Goal: Communication & Community: Participate in discussion

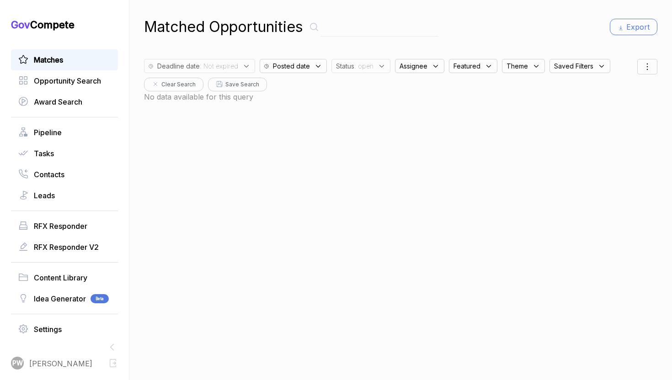
click at [63, 121] on div "Matches Opportunity Search Award Search Pipeline Tasks Contacts Leads RFX Respo…" at bounding box center [64, 194] width 107 height 291
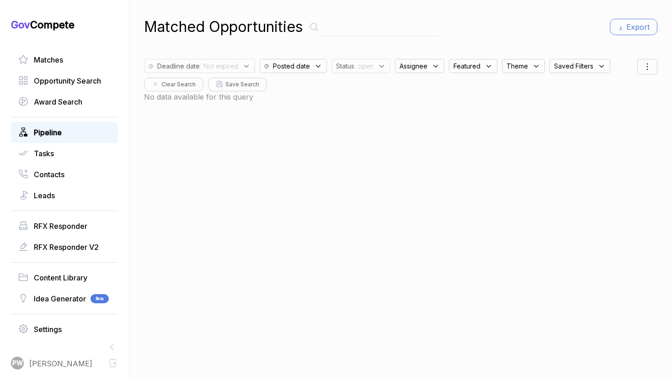
click at [63, 129] on link "Pipeline" at bounding box center [64, 132] width 92 height 11
click at [59, 128] on span "Pipeline" at bounding box center [48, 132] width 28 height 11
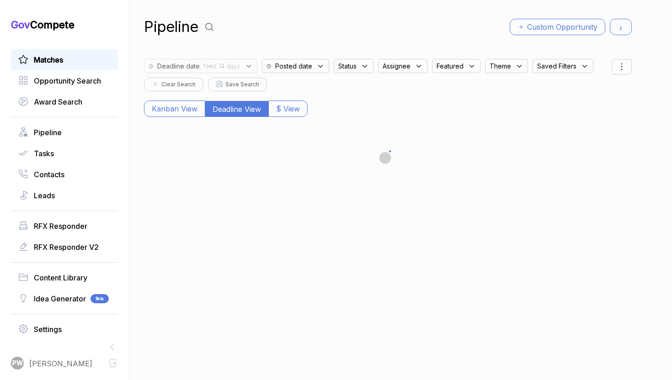
click at [74, 60] on link "Matches" at bounding box center [64, 59] width 92 height 11
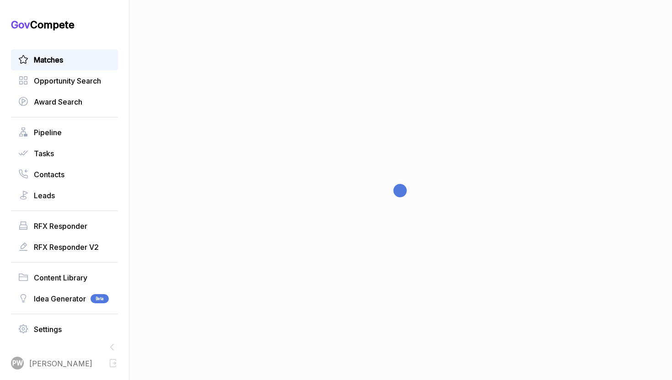
click at [74, 60] on link "Matches" at bounding box center [64, 59] width 92 height 11
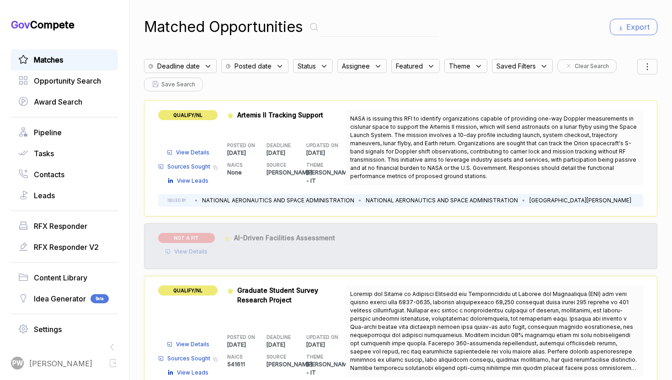
click at [202, 60] on div "Deadline date" at bounding box center [180, 66] width 73 height 14
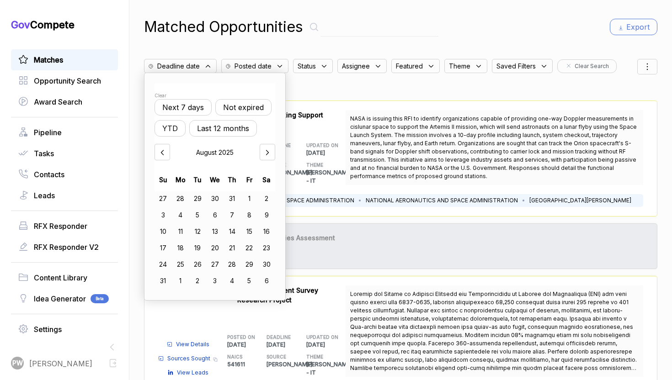
click at [238, 105] on button "Not expired" at bounding box center [243, 107] width 56 height 16
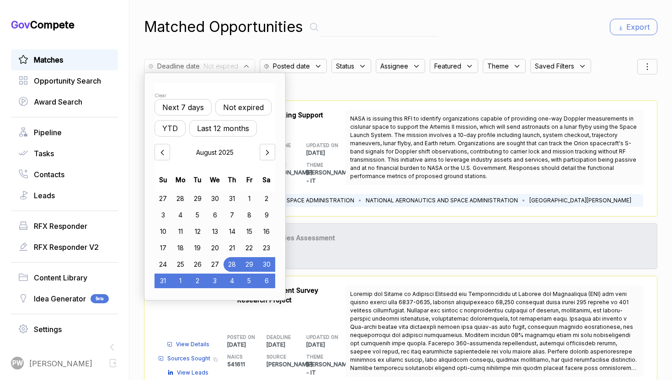
click at [344, 62] on span "Status" at bounding box center [345, 66] width 18 height 10
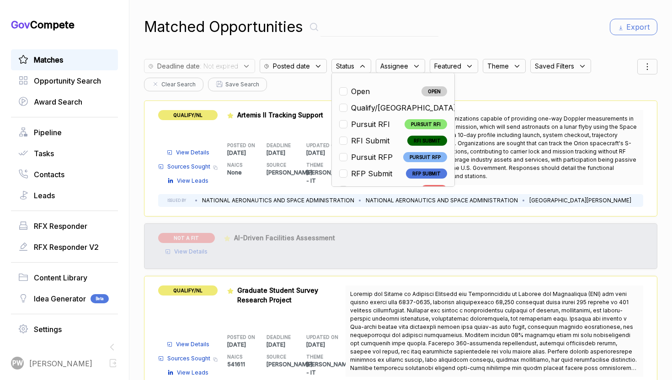
click at [352, 95] on span "Open" at bounding box center [360, 91] width 19 height 11
checkbox input "true"
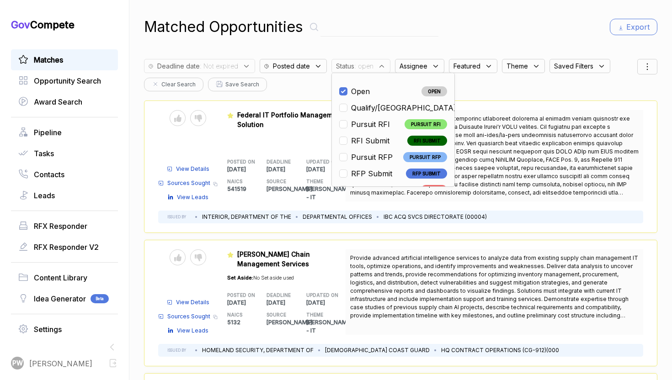
click at [275, 145] on div "Featured DOIDFBO250068 Federal IT Portfolio Management Solution POSTED ON [DATE…" at bounding box center [286, 155] width 119 height 91
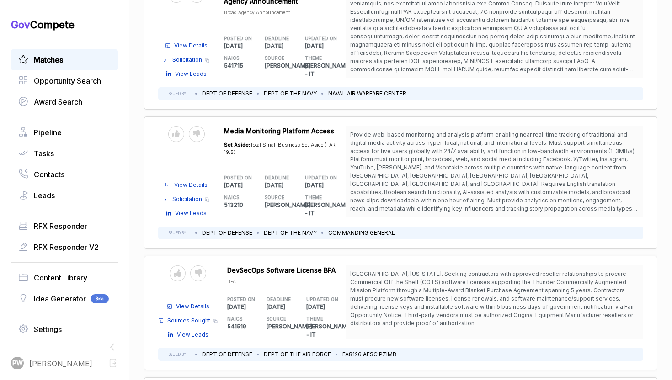
scroll to position [2267, 0]
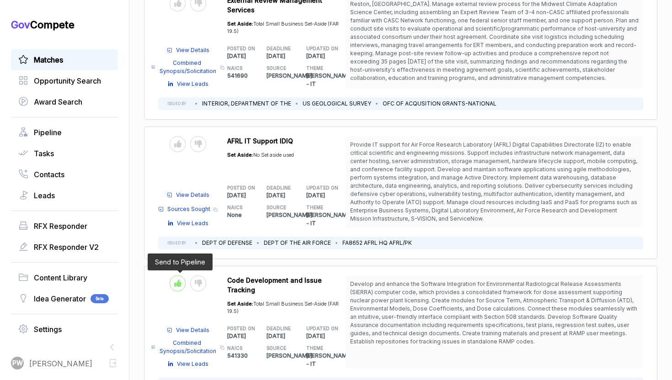
click at [178, 276] on div at bounding box center [178, 284] width 16 height 16
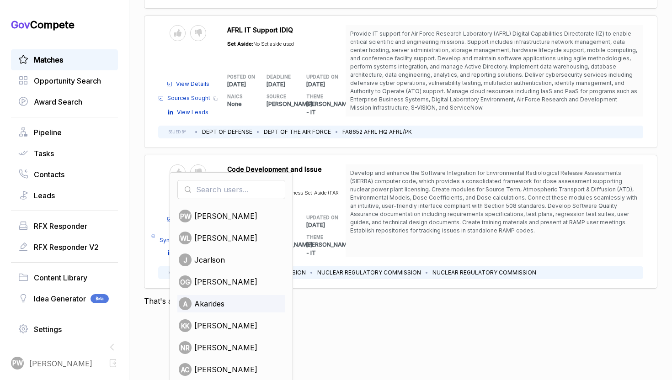
scroll to position [114, 0]
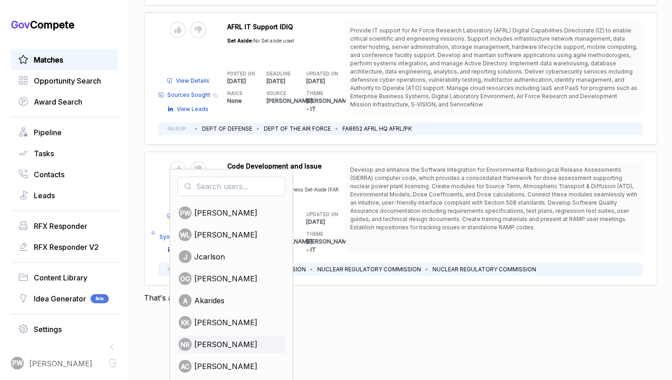
click at [216, 339] on span "[PERSON_NAME]" at bounding box center [225, 344] width 63 height 11
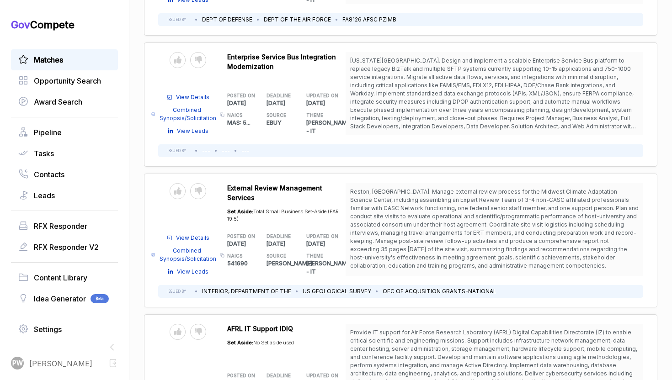
scroll to position [2267, 0]
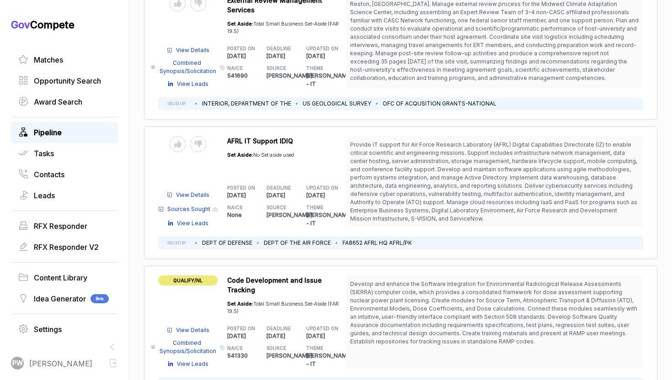
click at [84, 131] on link "Pipeline" at bounding box center [64, 132] width 92 height 11
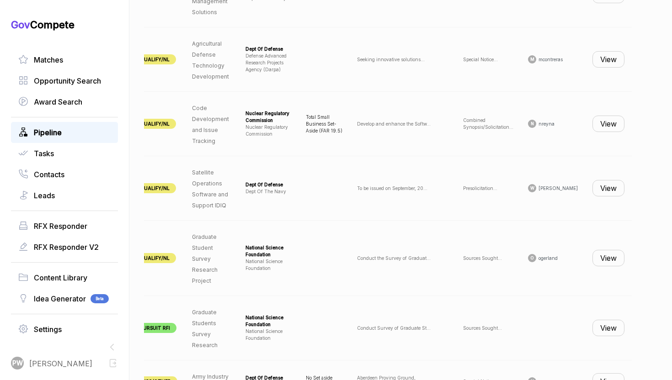
scroll to position [573, 0]
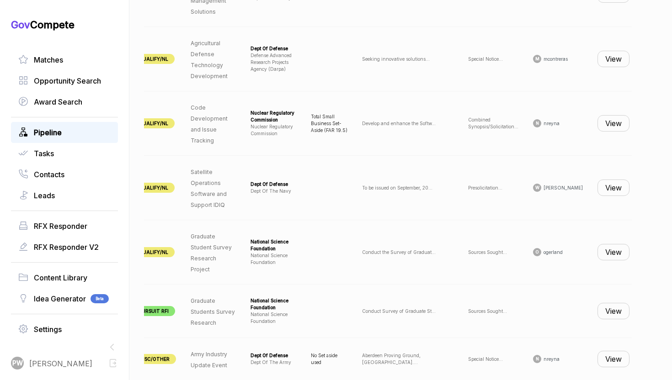
click at [612, 260] on button "View" at bounding box center [613, 252] width 32 height 16
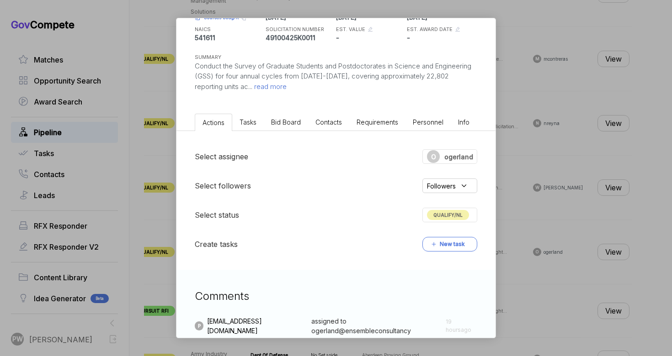
scroll to position [0, 0]
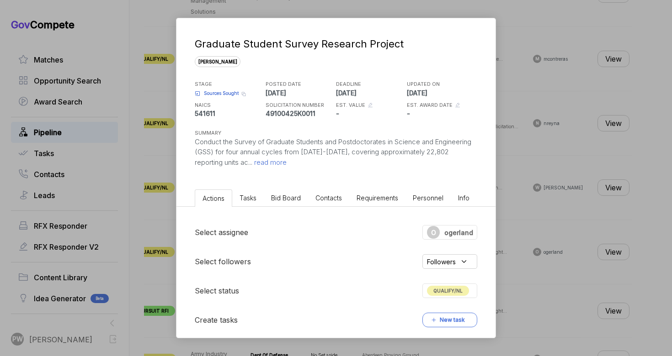
click at [286, 162] on span "read more" at bounding box center [269, 162] width 34 height 9
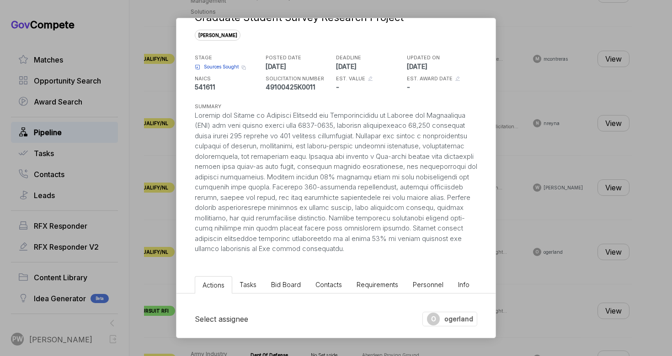
scroll to position [299, 0]
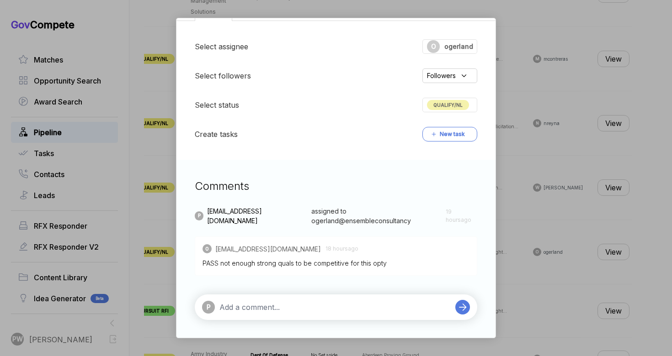
click at [280, 310] on textarea at bounding box center [334, 307] width 231 height 11
click at [288, 291] on div "@ [PERSON_NAME]" at bounding box center [273, 290] width 67 height 17
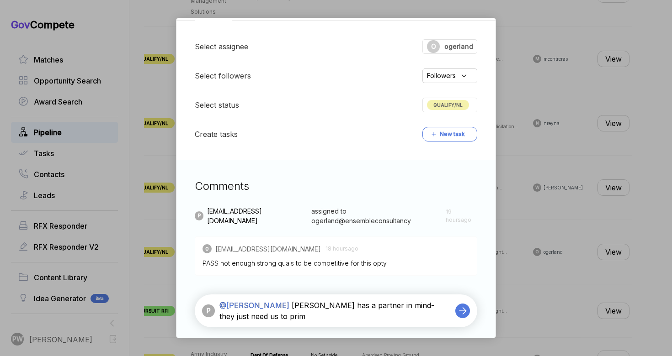
type textarea "@[PERSON_NAME] [PERSON_NAME] has a partner in mind- they just need us to prime"
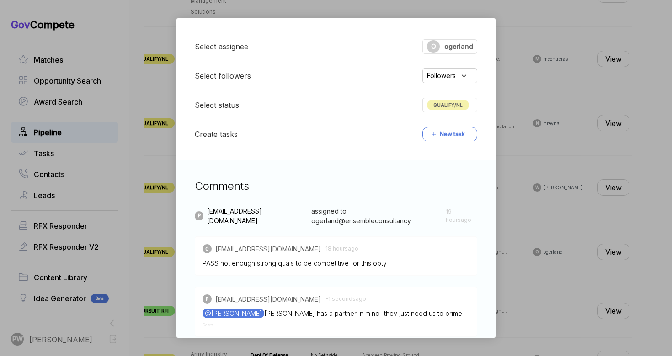
scroll to position [360, 0]
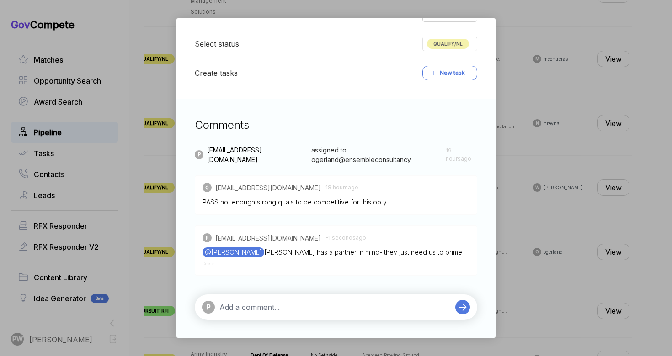
type textarea "Q"
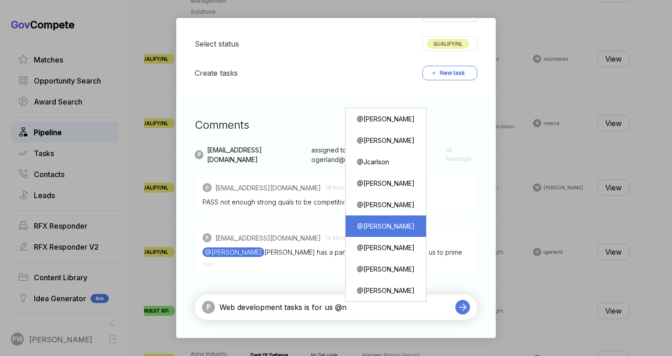
click at [383, 230] on div "@ [PERSON_NAME]" at bounding box center [385, 226] width 67 height 17
type textarea "Web development tasks is for us @[PERSON_NAME]"
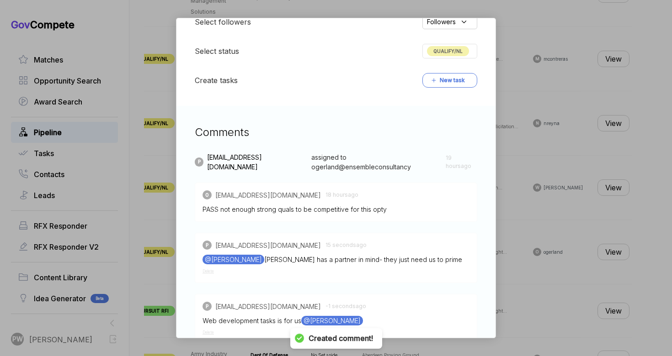
scroll to position [422, 0]
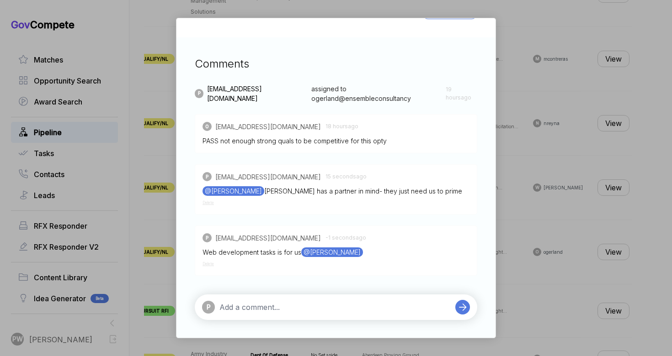
click at [298, 316] on div "P" at bounding box center [336, 308] width 282 height 26
click at [290, 312] on textarea at bounding box center [334, 307] width 231 height 11
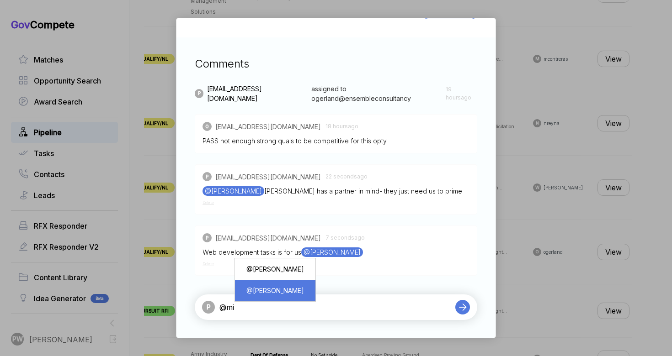
click at [298, 298] on div "@ [PERSON_NAME]" at bounding box center [275, 290] width 67 height 17
type textarea "@[PERSON_NAME]"
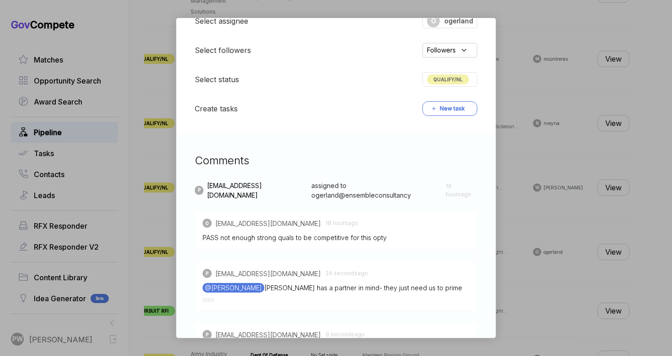
scroll to position [73, 0]
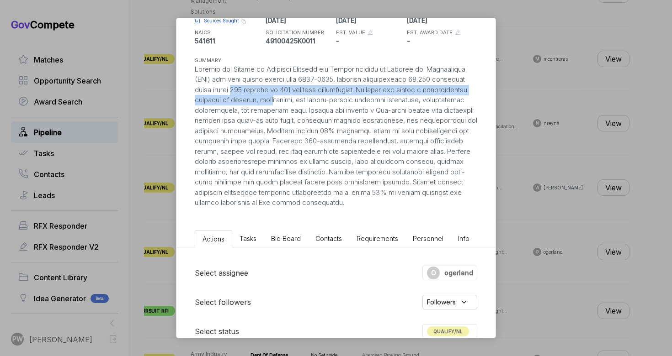
drag, startPoint x: 287, startPoint y: 88, endPoint x: 354, endPoint y: 98, distance: 67.4
click at [354, 98] on div at bounding box center [336, 136] width 282 height 144
click at [354, 97] on div at bounding box center [336, 136] width 282 height 144
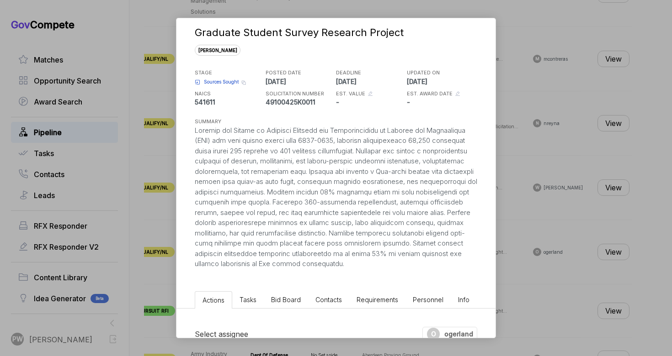
scroll to position [0, 0]
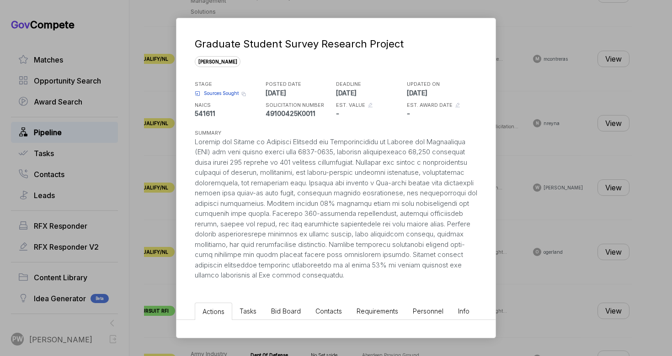
click at [223, 94] on span "Sources Sought" at bounding box center [221, 93] width 35 height 7
